Goal: Information Seeking & Learning: Learn about a topic

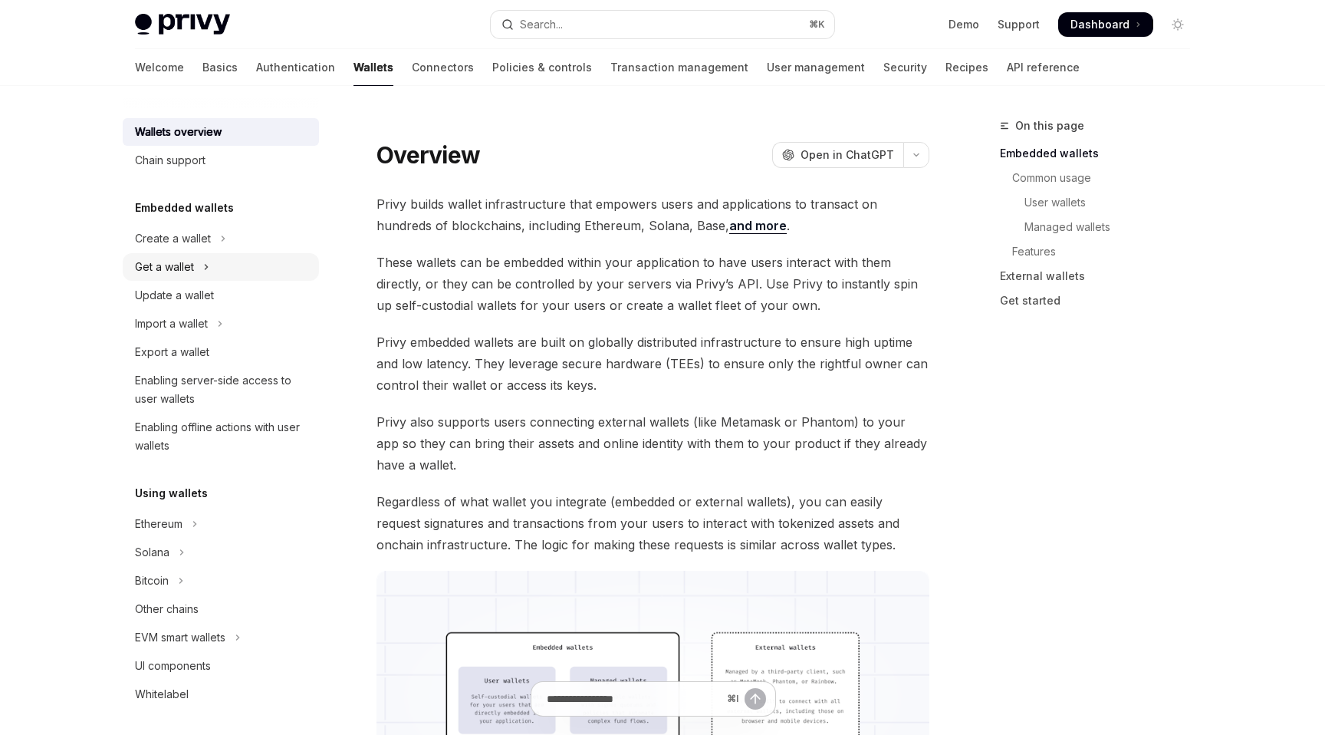
click at [201, 258] on button "Get a wallet" at bounding box center [221, 267] width 196 height 28
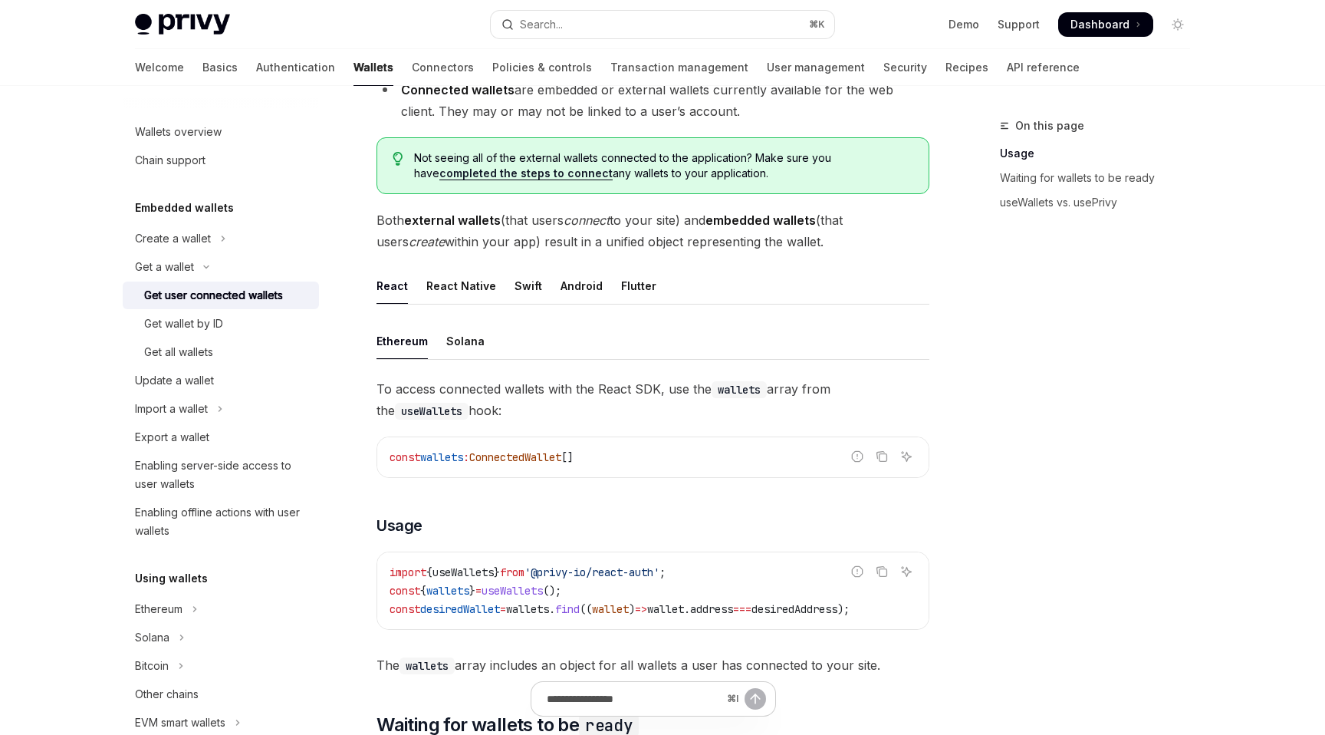
scroll to position [355, 0]
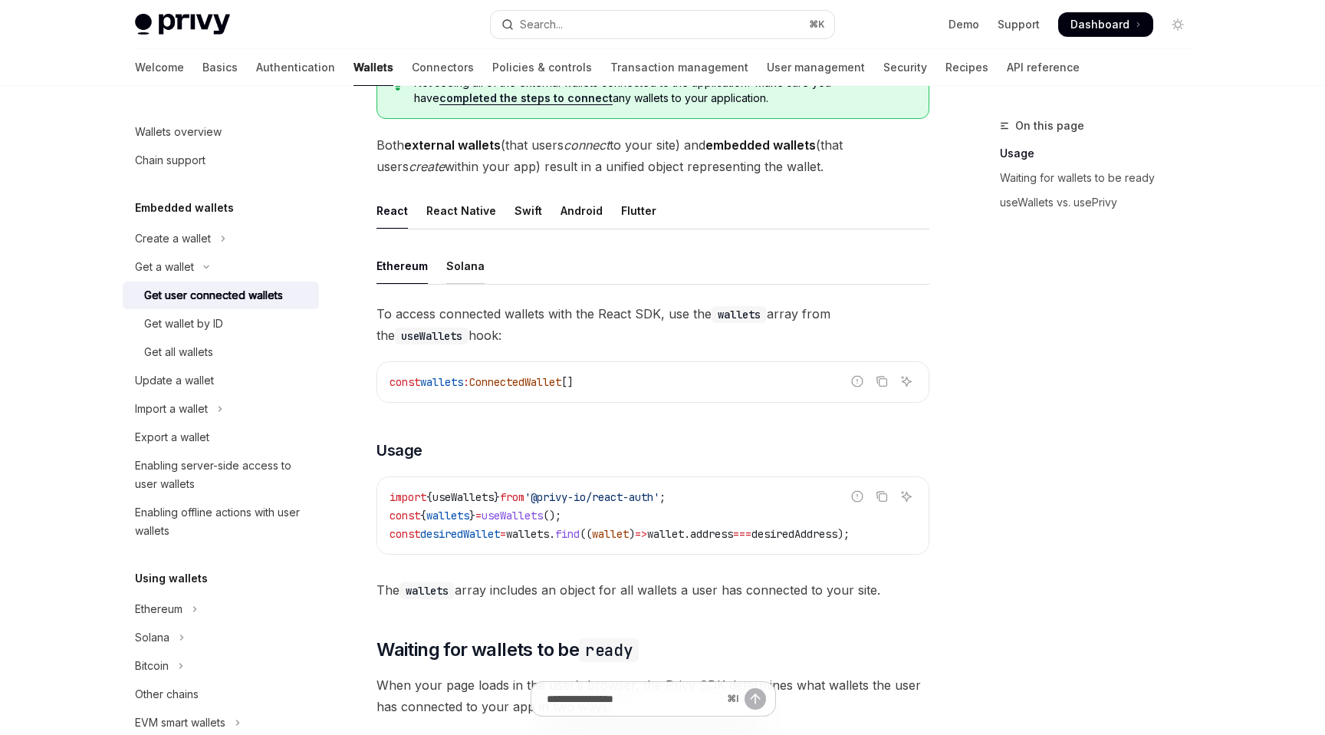
click at [469, 275] on div "Solana" at bounding box center [465, 266] width 38 height 36
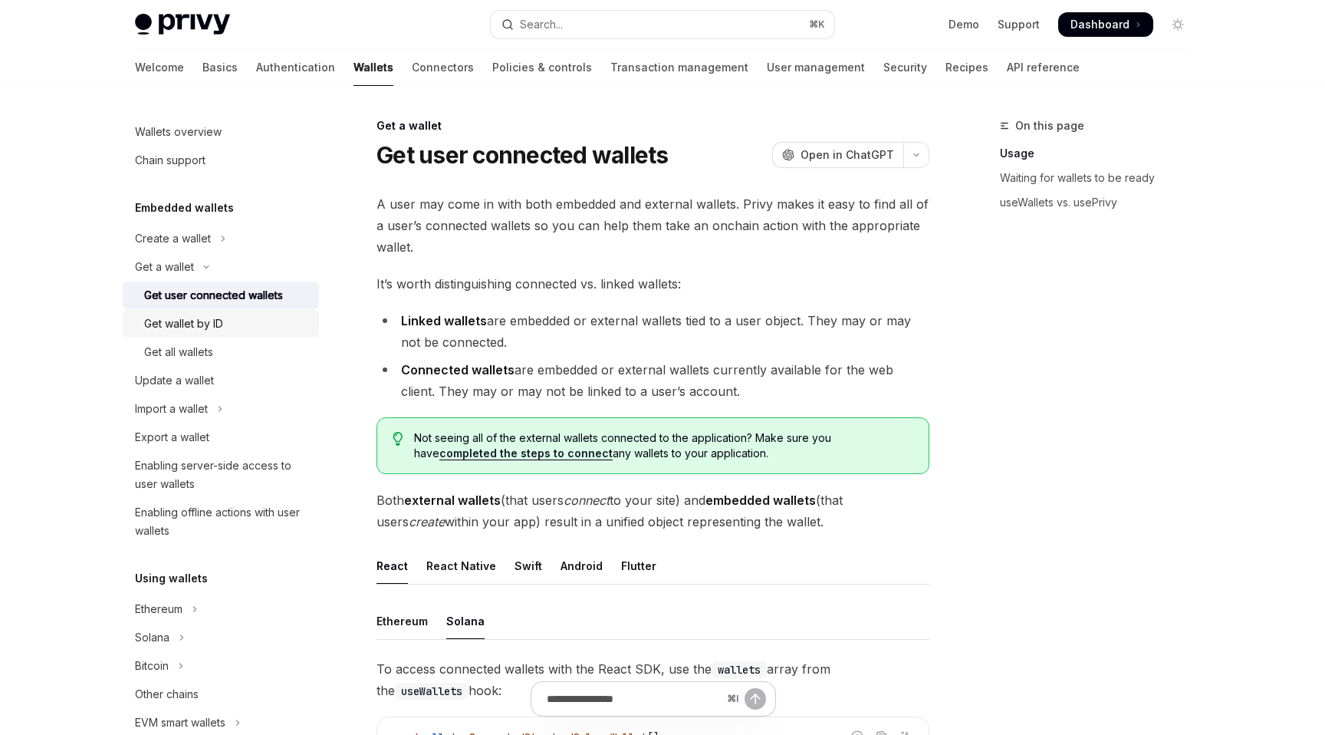
click at [222, 322] on div "Get wallet by ID" at bounding box center [183, 323] width 79 height 18
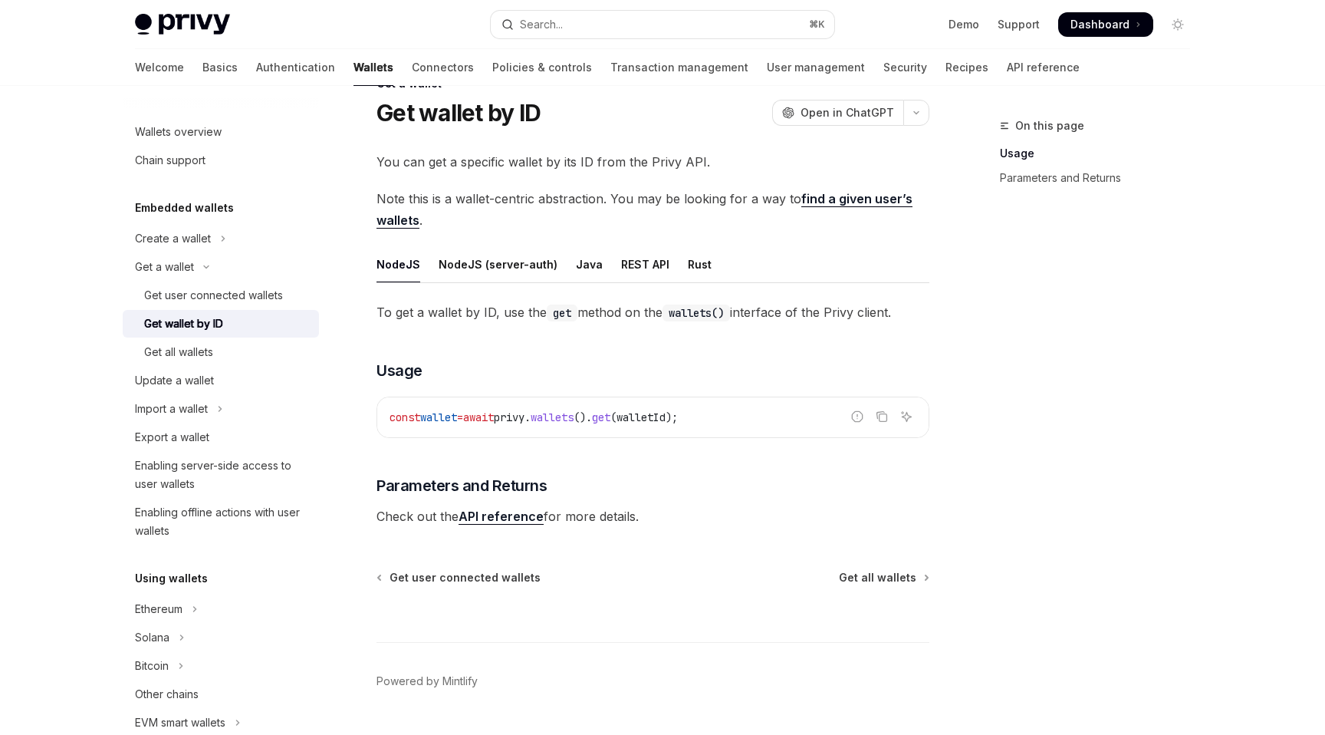
scroll to position [82, 0]
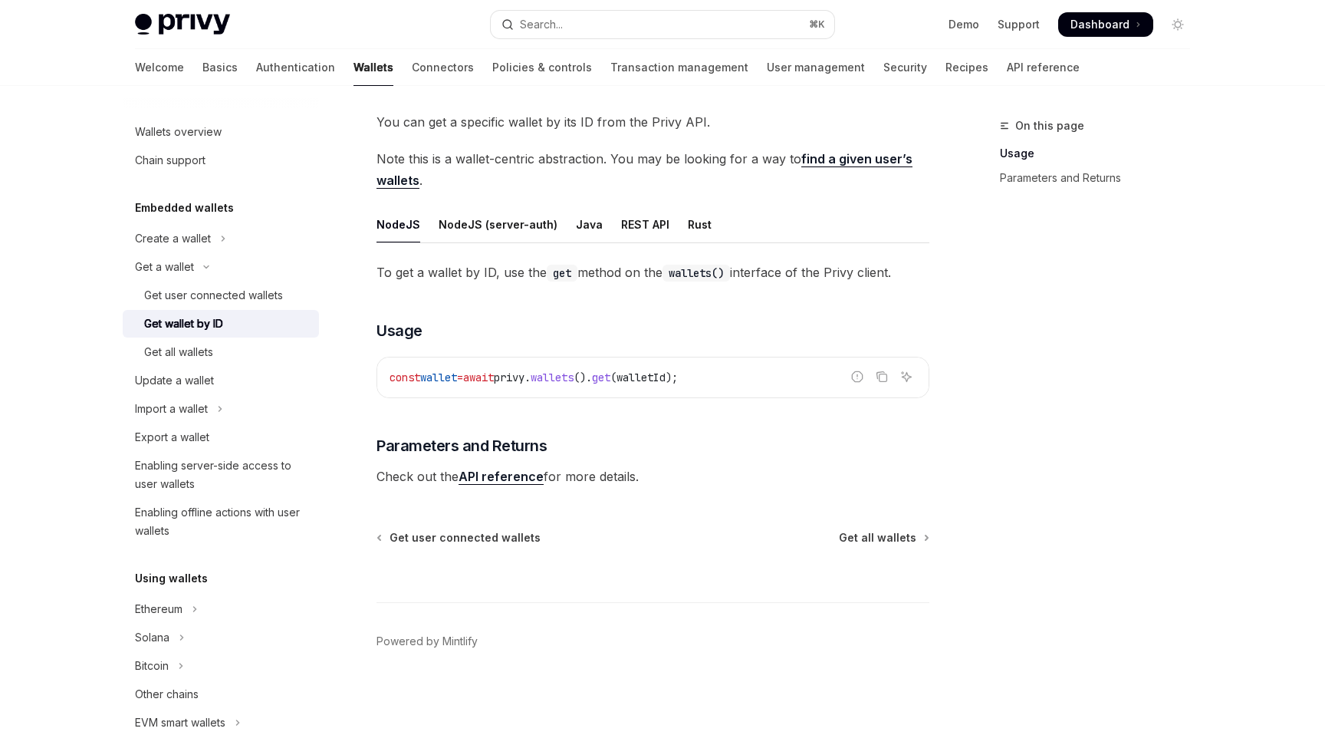
click at [523, 475] on link "API reference" at bounding box center [501, 477] width 85 height 16
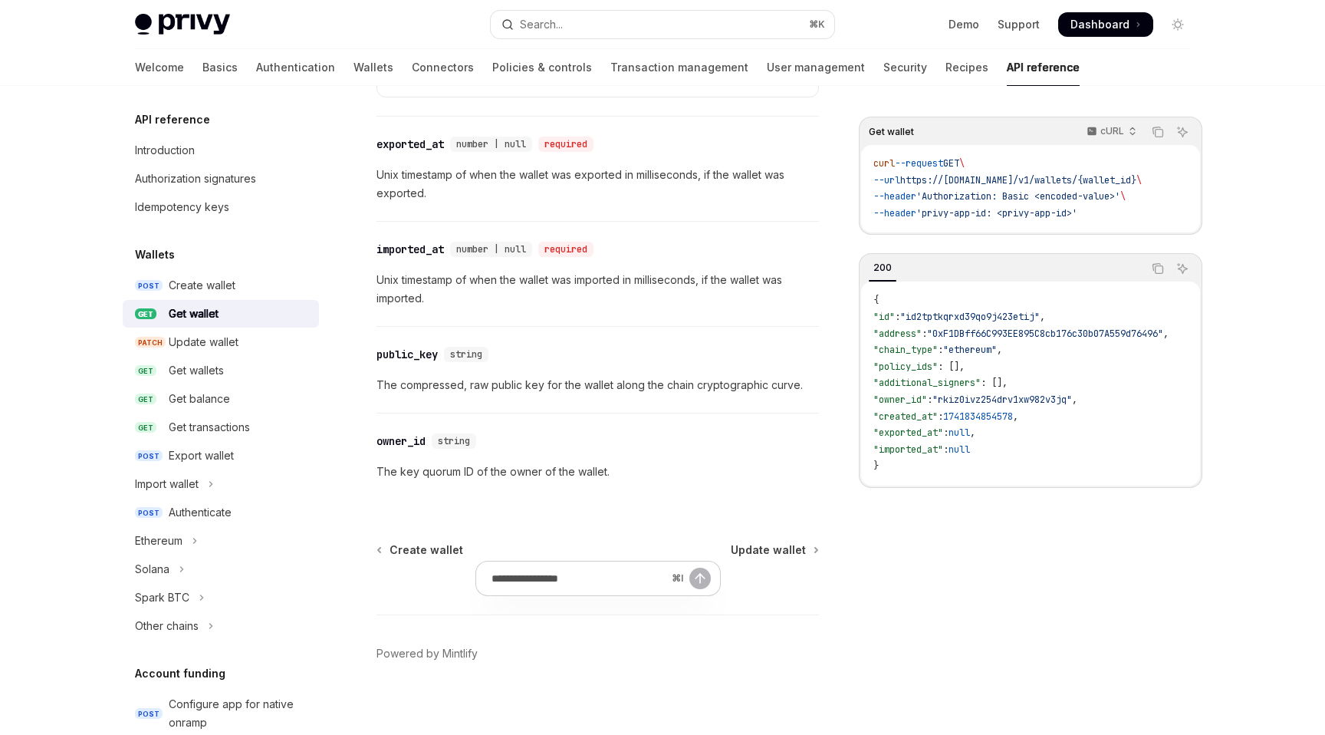
scroll to position [1354, 0]
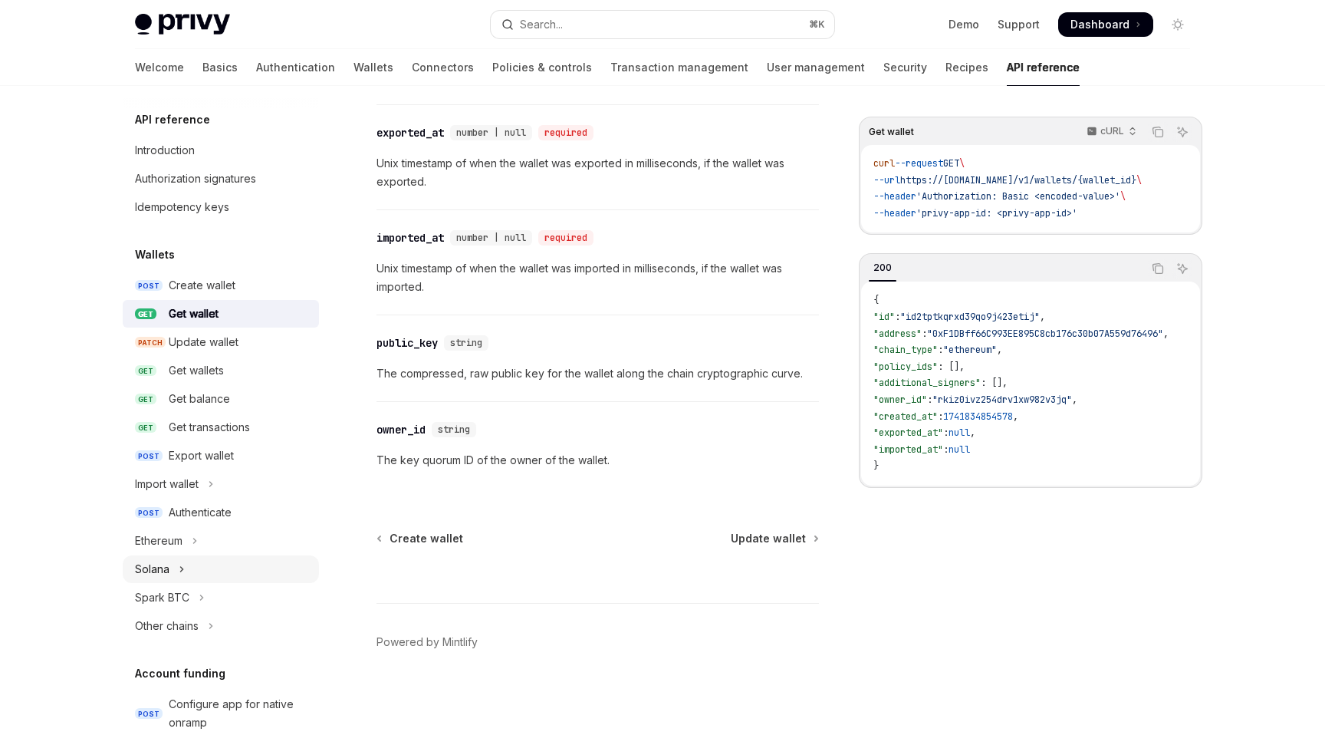
click at [227, 557] on button "Solana" at bounding box center [221, 569] width 196 height 28
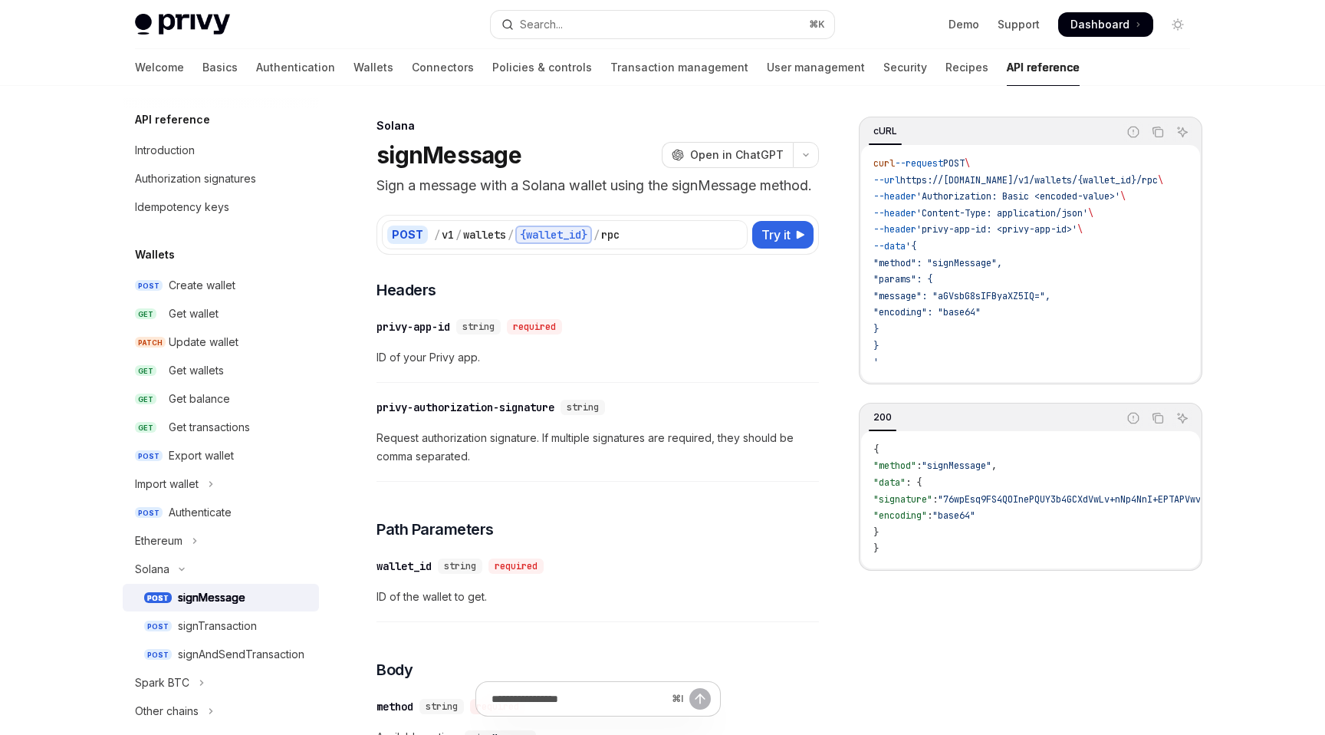
click at [331, 58] on div "Welcome Basics Authentication Wallets Connectors Policies & controls Transactio…" at bounding box center [607, 67] width 945 height 37
click at [354, 60] on link "Wallets" at bounding box center [374, 67] width 40 height 37
type textarea "*"
